Goal: Transaction & Acquisition: Purchase product/service

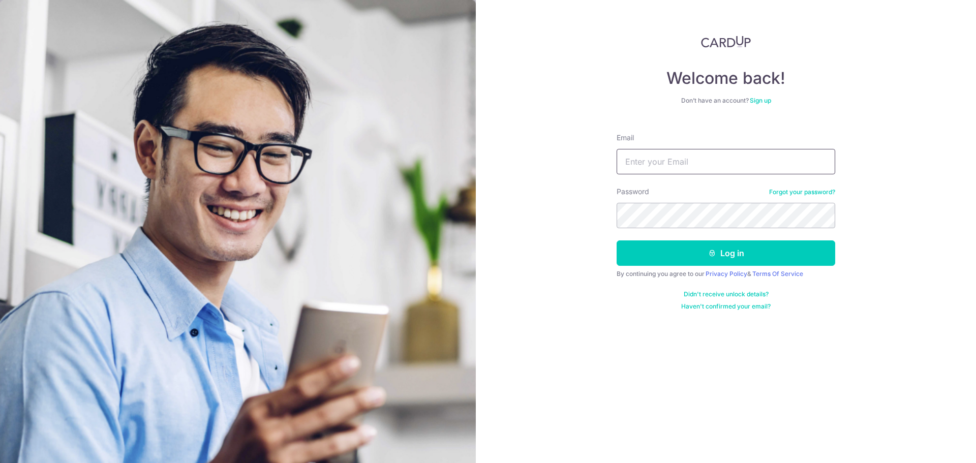
click at [665, 163] on input "Email" at bounding box center [726, 161] width 219 height 25
type input "johnsonclh@hotmail.com"
click at [617, 240] on button "Log in" at bounding box center [726, 252] width 219 height 25
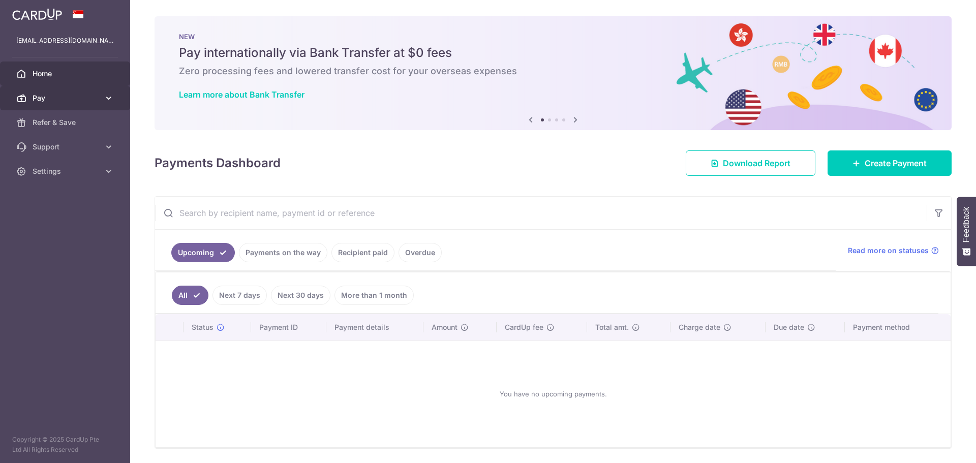
click at [83, 97] on span "Pay" at bounding box center [66, 98] width 67 height 10
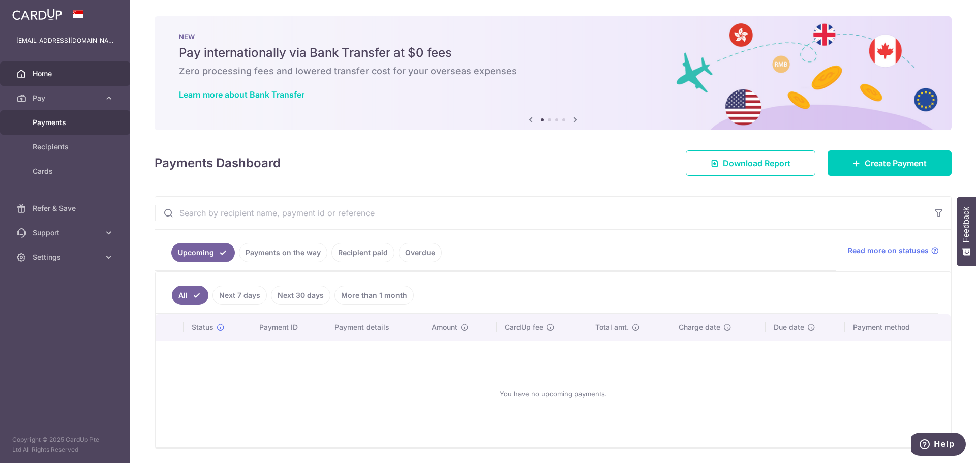
click at [41, 123] on span "Payments" at bounding box center [66, 122] width 67 height 10
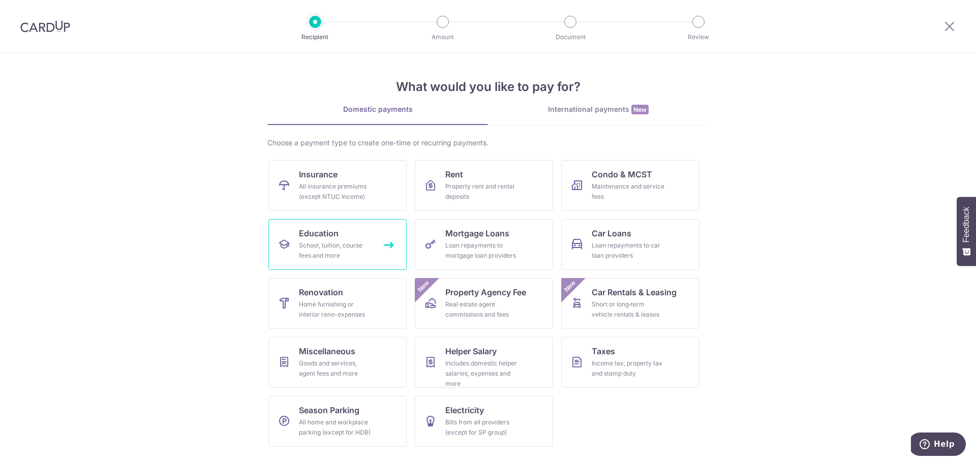
click at [342, 241] on div "School, tuition, course fees and more" at bounding box center [335, 250] width 73 height 20
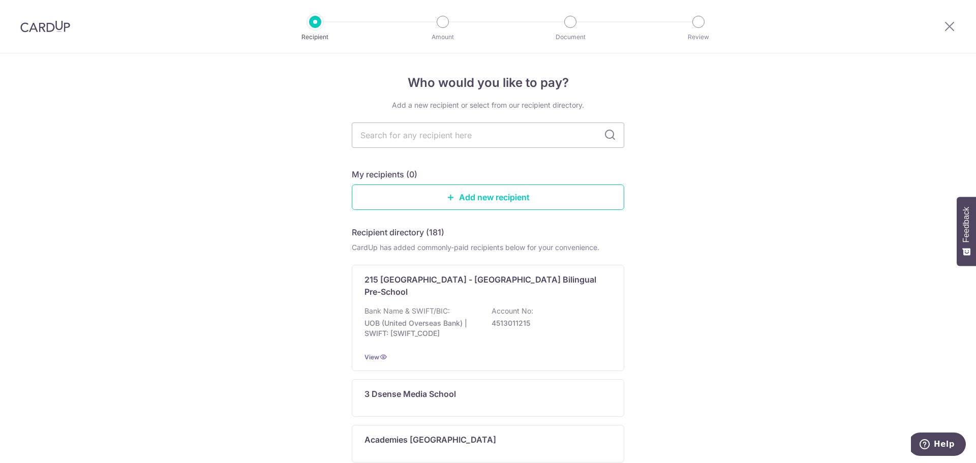
type input "c"
type input "chin"
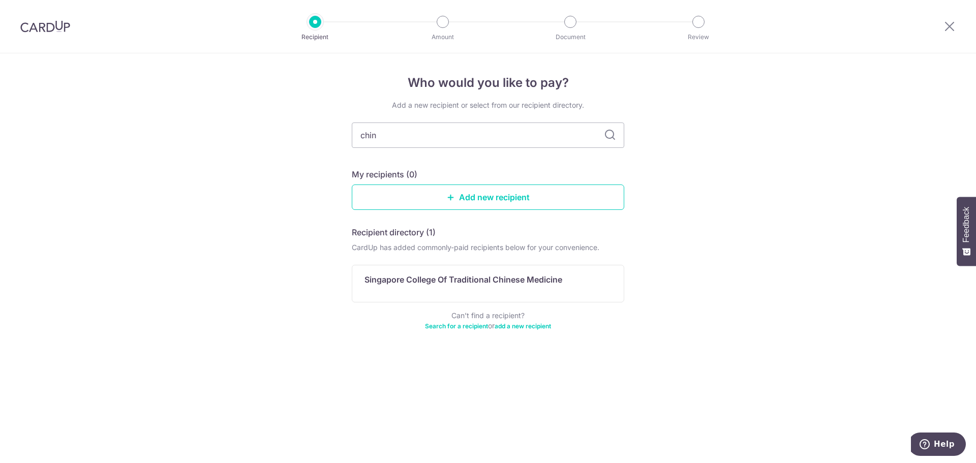
click at [613, 140] on icon at bounding box center [610, 135] width 12 height 12
click at [378, 138] on input "chin" at bounding box center [488, 135] width 272 height 25
drag, startPoint x: 377, startPoint y: 138, endPoint x: 317, endPoint y: 137, distance: 60.0
click at [317, 137] on div "Who would you like to pay? Add a new recipient or select from our recipient dir…" at bounding box center [488, 258] width 976 height 410
click at [674, 170] on div "Who would you like to pay? Add a new recipient or select from our recipient dir…" at bounding box center [488, 258] width 976 height 410
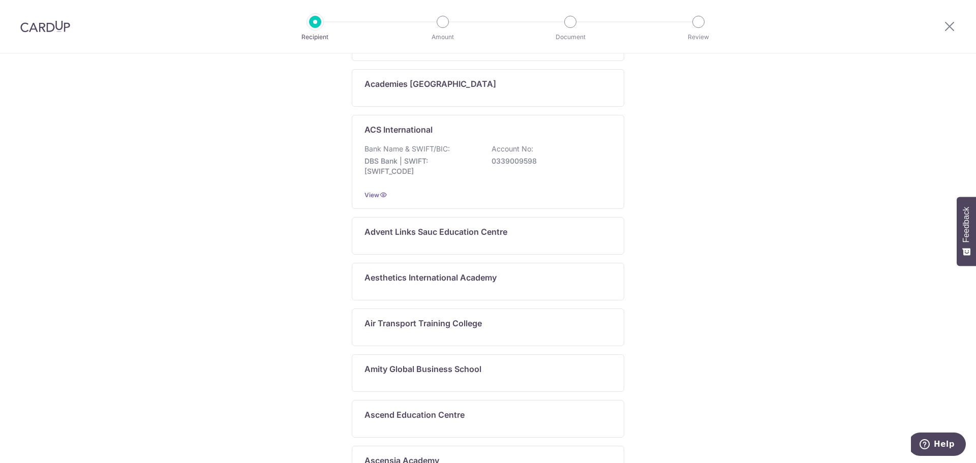
scroll to position [469, 0]
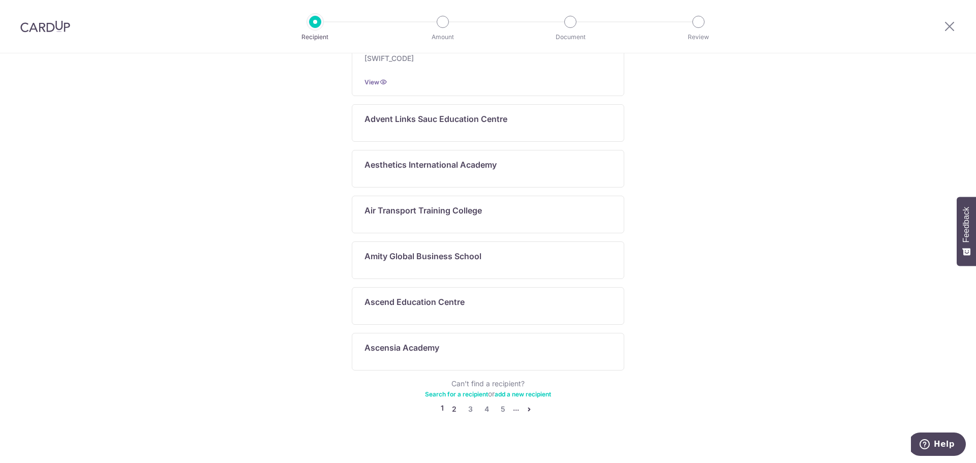
click at [453, 403] on link "2" at bounding box center [454, 409] width 12 height 12
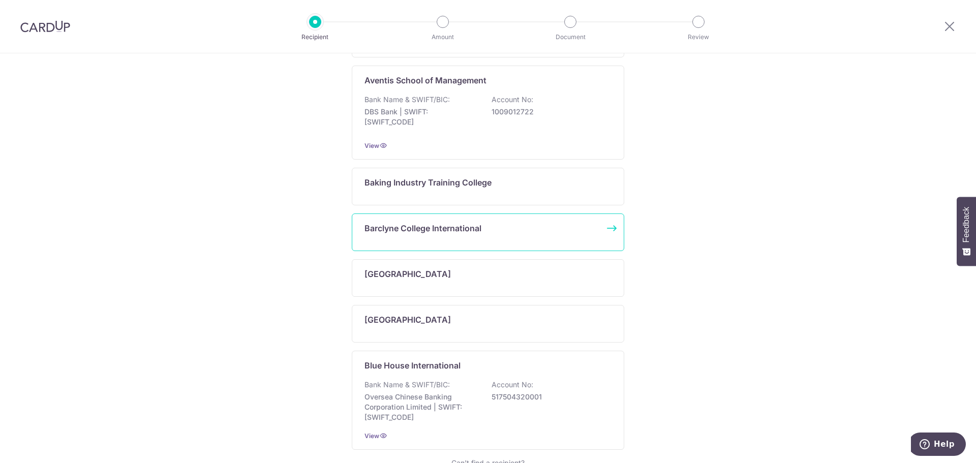
scroll to position [530, 0]
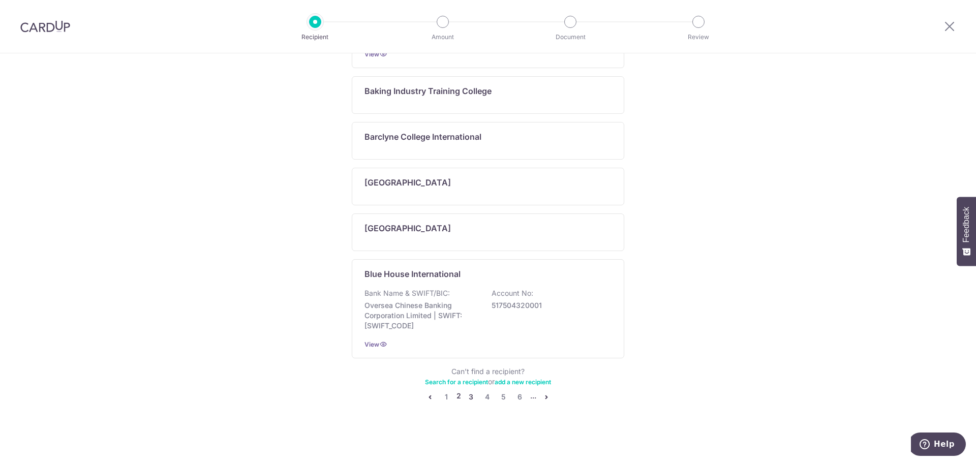
click at [470, 397] on link "3" at bounding box center [471, 397] width 12 height 12
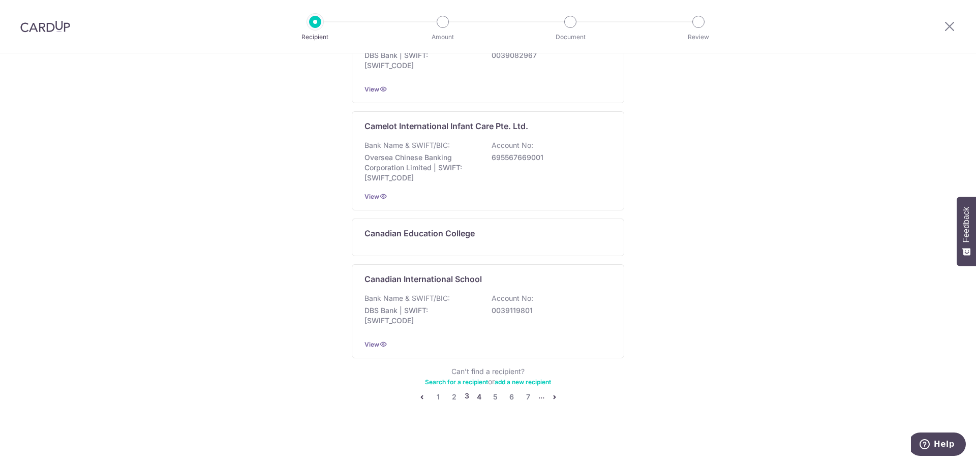
click at [474, 397] on link "4" at bounding box center [479, 397] width 12 height 12
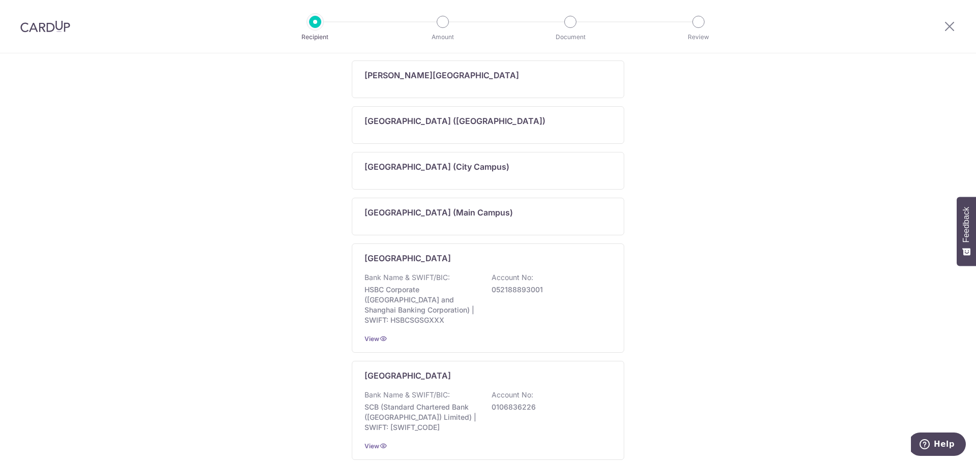
scroll to position [535, 0]
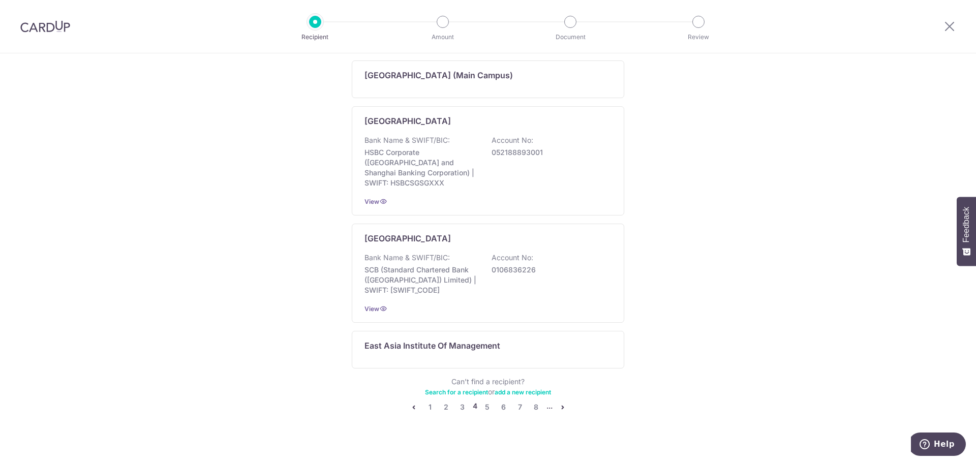
click at [521, 388] on link "add a new recipient" at bounding box center [523, 392] width 56 height 8
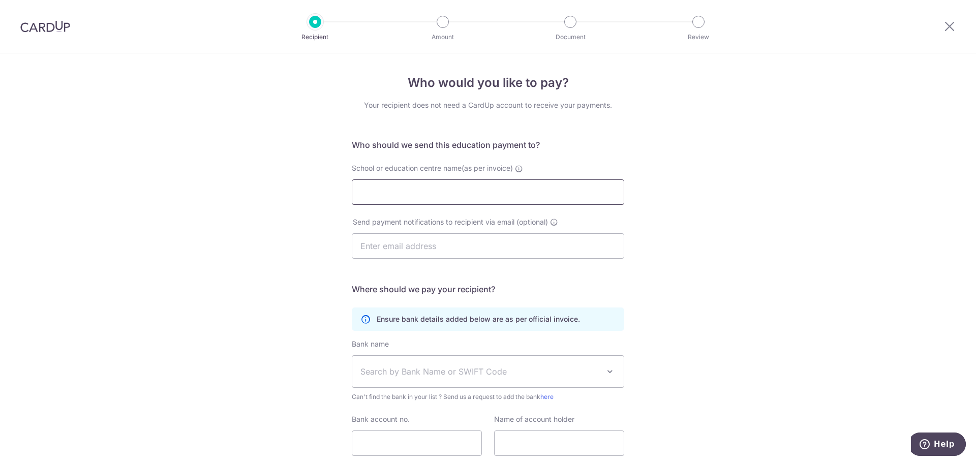
click at [462, 197] on input "School or education centre name(as per invoice)" at bounding box center [488, 191] width 272 height 25
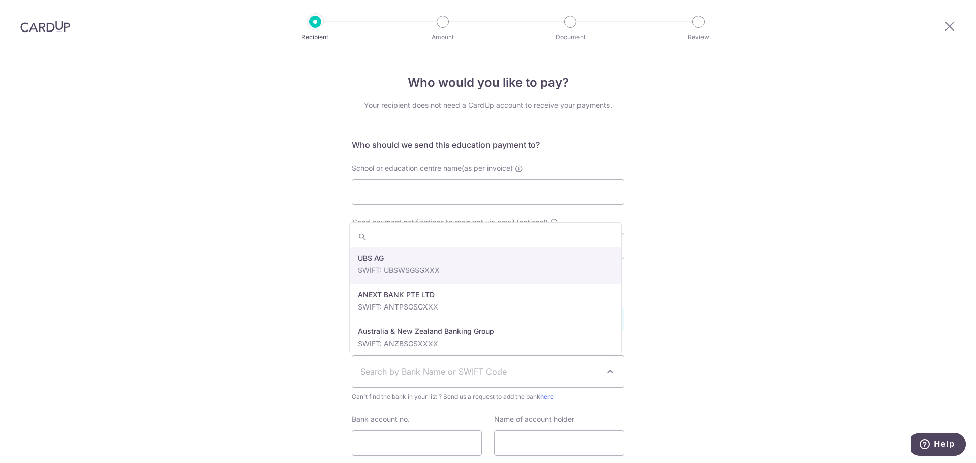
click at [607, 376] on span at bounding box center [610, 371] width 12 height 12
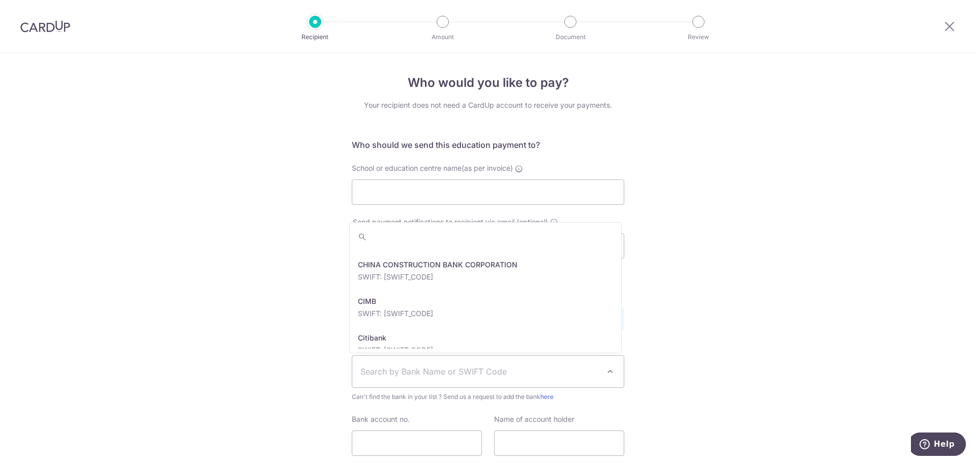
scroll to position [559, 0]
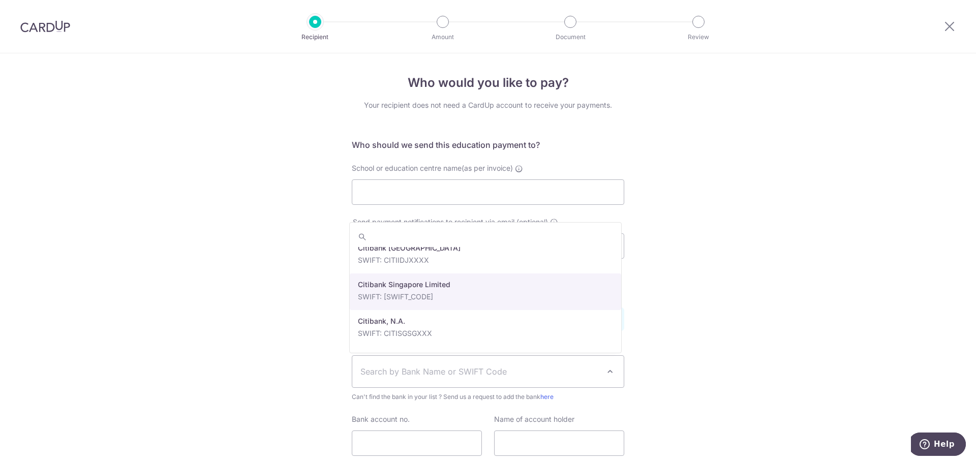
click at [758, 258] on div "Who would you like to pay? Your recipient does not need a CardUp account to rec…" at bounding box center [488, 295] width 976 height 484
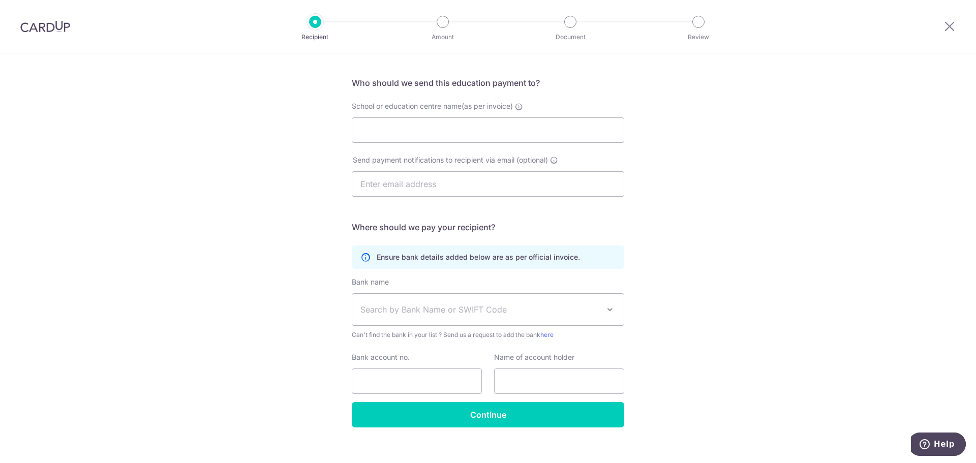
scroll to position [74, 0]
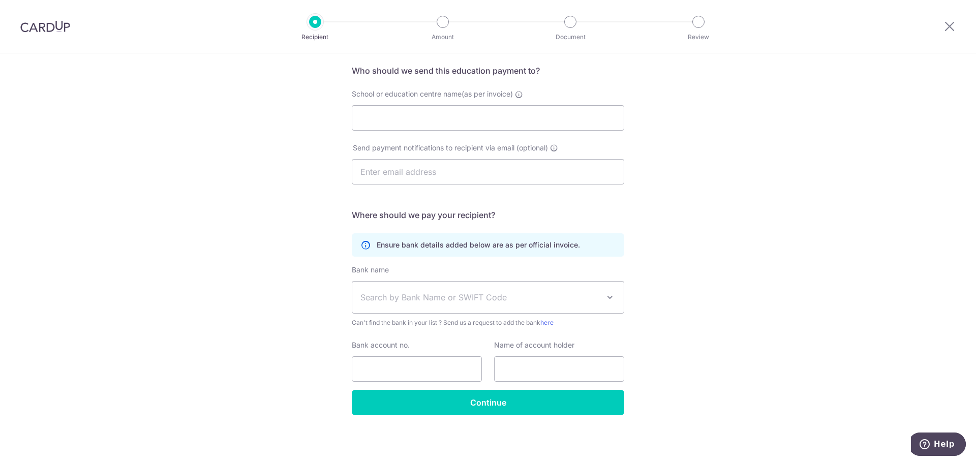
drag, startPoint x: 603, startPoint y: 316, endPoint x: 670, endPoint y: 316, distance: 67.1
drag, startPoint x: 670, startPoint y: 316, endPoint x: 821, endPoint y: 367, distance: 159.9
click at [821, 367] on div "Who would you like to pay? Your recipient does not need a CardUp account to rec…" at bounding box center [488, 221] width 976 height 484
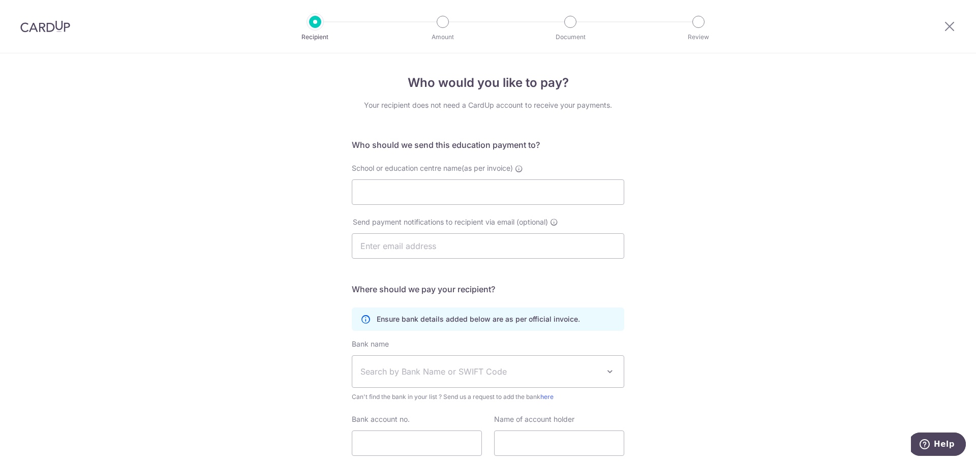
scroll to position [0, 0]
